Goal: Task Accomplishment & Management: Manage account settings

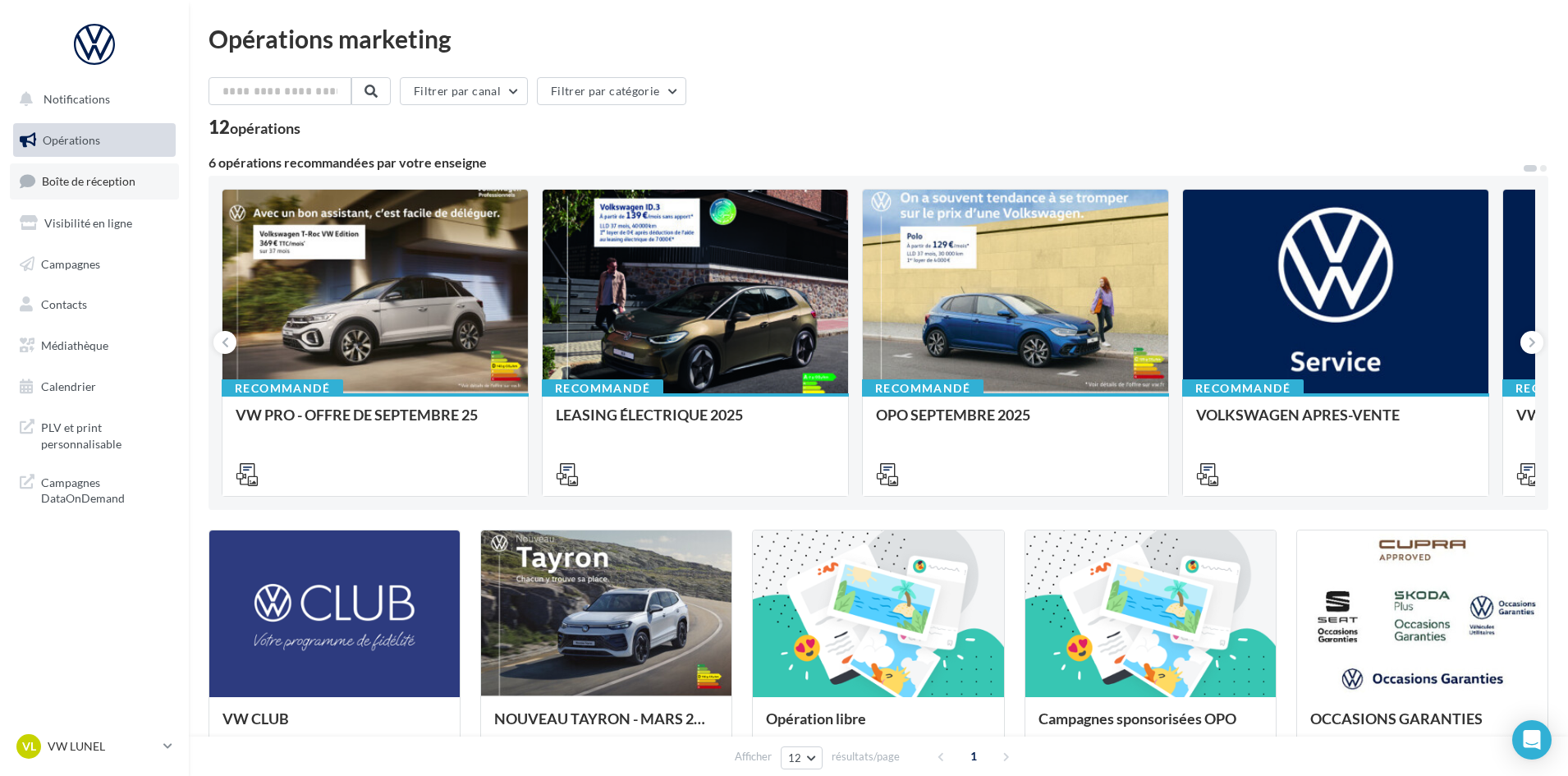
click at [83, 180] on span "Boîte de réception" at bounding box center [88, 181] width 93 height 14
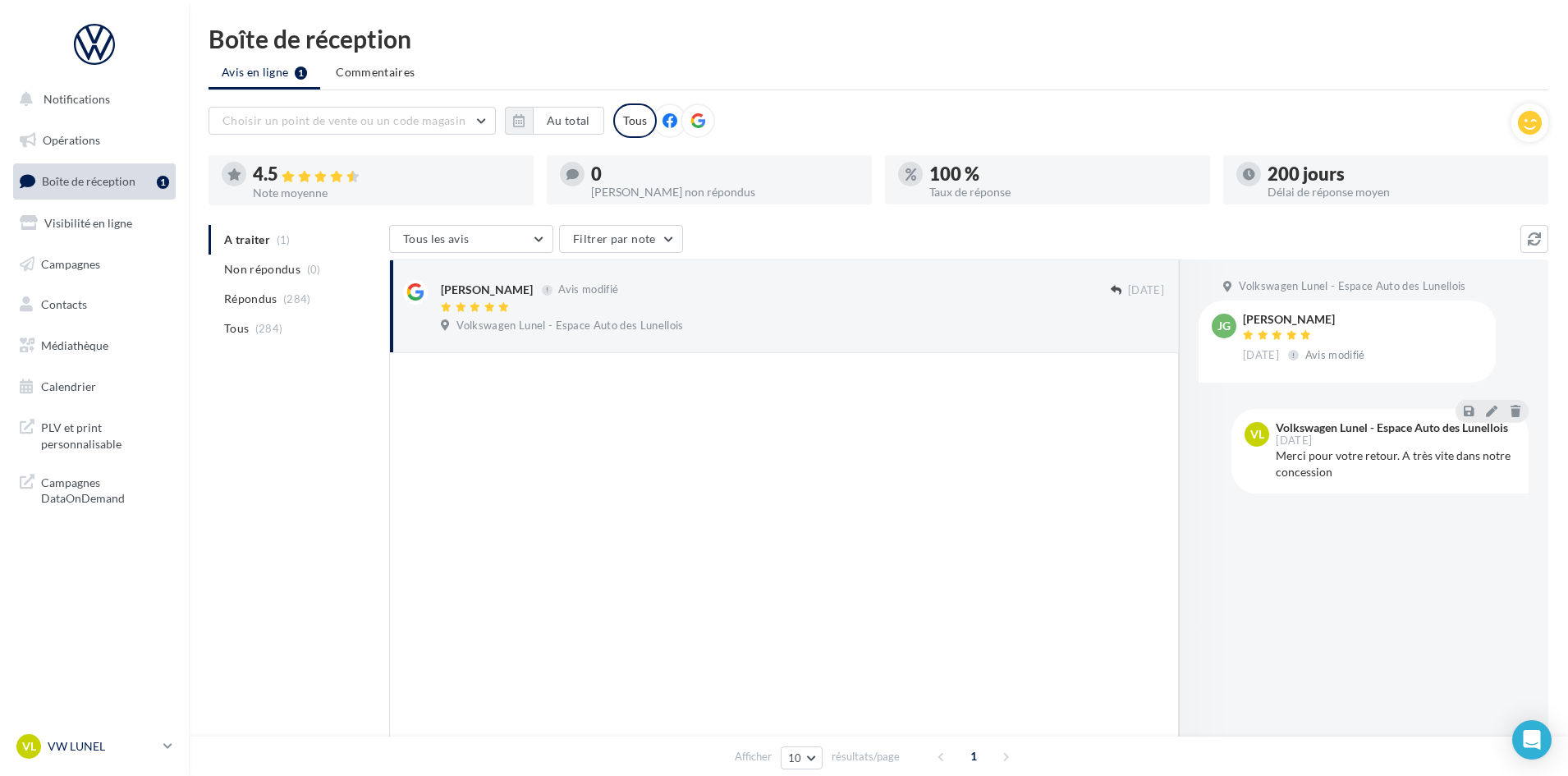
click at [121, 759] on link "VL VW LUNEL vw-lun-eli" at bounding box center [94, 746] width 163 height 31
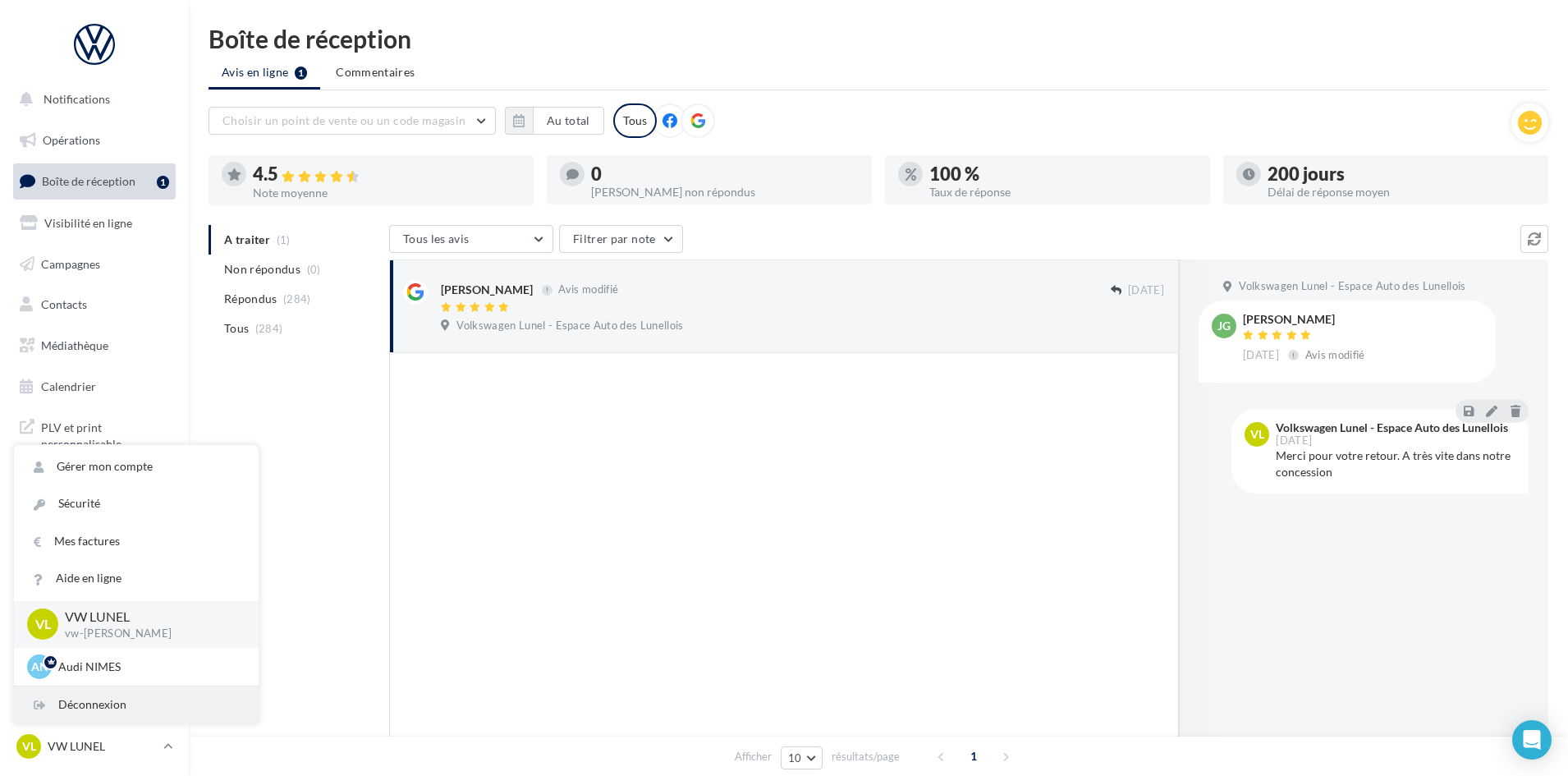
click at [83, 692] on div "Déconnexion" at bounding box center [136, 706] width 244 height 37
